Goal: Information Seeking & Learning: Learn about a topic

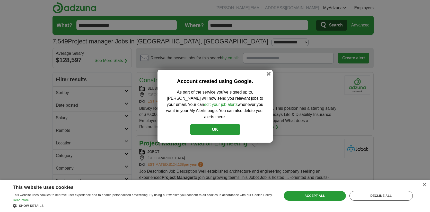
click at [217, 126] on button "OK" at bounding box center [215, 129] width 50 height 11
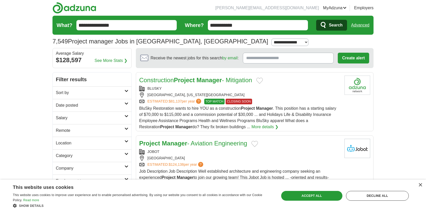
click at [129, 104] on link "Date posted" at bounding box center [92, 105] width 79 height 13
click at [105, 124] on link "Last 3 days" at bounding box center [92, 125] width 72 height 6
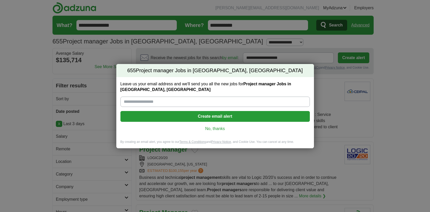
click at [221, 129] on link "No, thanks" at bounding box center [214, 129] width 181 height 6
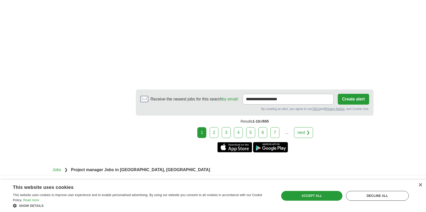
scroll to position [951, 0]
click at [214, 127] on link "2" at bounding box center [213, 132] width 9 height 11
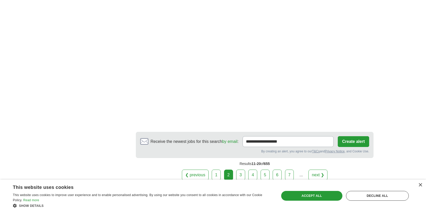
scroll to position [925, 0]
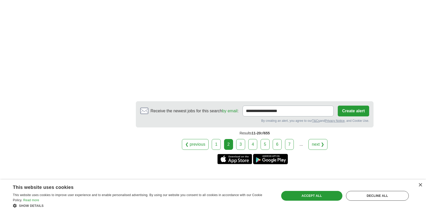
click at [241, 143] on link "3" at bounding box center [240, 144] width 9 height 11
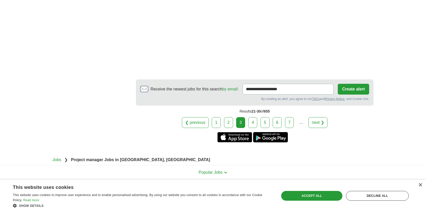
scroll to position [951, 0]
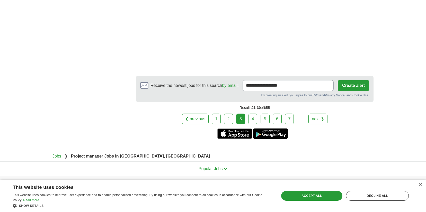
click at [253, 114] on link "4" at bounding box center [252, 119] width 9 height 11
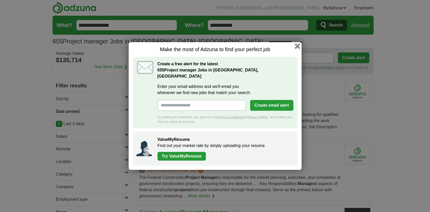
click at [297, 49] on button "button" at bounding box center [297, 46] width 6 height 6
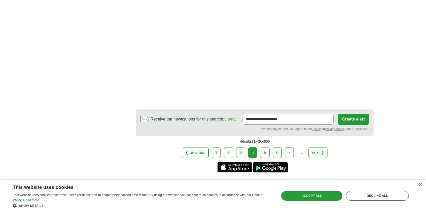
scroll to position [900, 0]
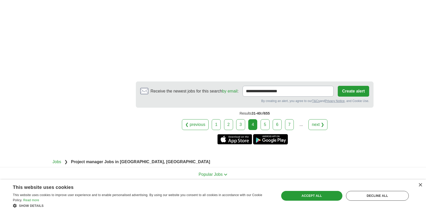
click at [265, 119] on link "5" at bounding box center [264, 124] width 9 height 11
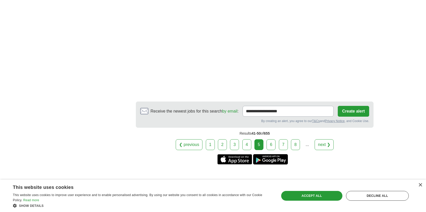
scroll to position [977, 0]
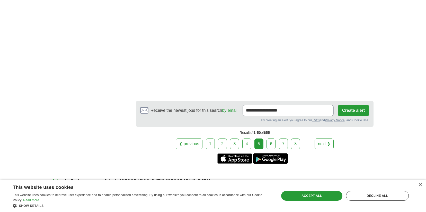
click at [272, 139] on link "6" at bounding box center [270, 144] width 9 height 11
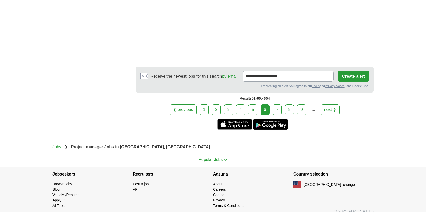
scroll to position [1047, 0]
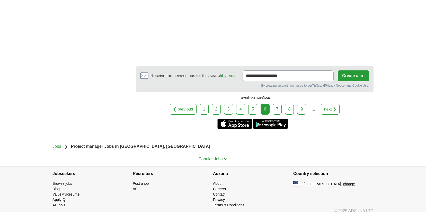
click at [282, 104] on div "❮ previous 1 2 3 4 5 6 7 8 9" at bounding box center [255, 109] width 238 height 11
click at [279, 104] on link "7" at bounding box center [276, 109] width 9 height 11
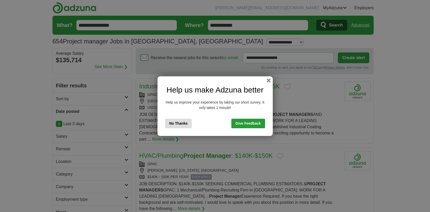
click at [181, 123] on button "No Thanks" at bounding box center [178, 124] width 27 height 10
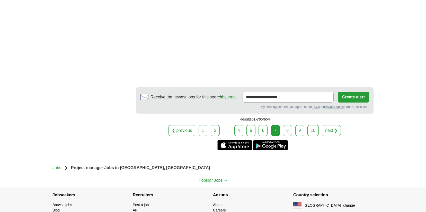
scroll to position [927, 0]
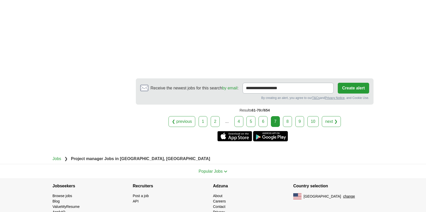
click at [291, 116] on link "8" at bounding box center [287, 121] width 9 height 11
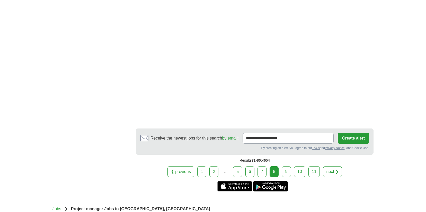
scroll to position [977, 0]
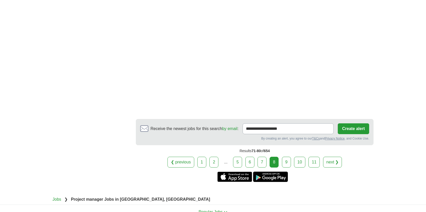
click at [287, 157] on link "9" at bounding box center [286, 162] width 9 height 11
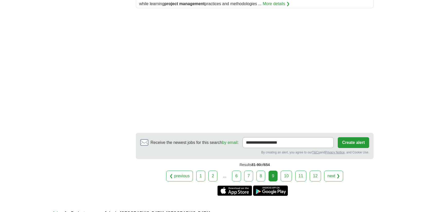
scroll to position [745, 0]
